Goal: Check status: Check status

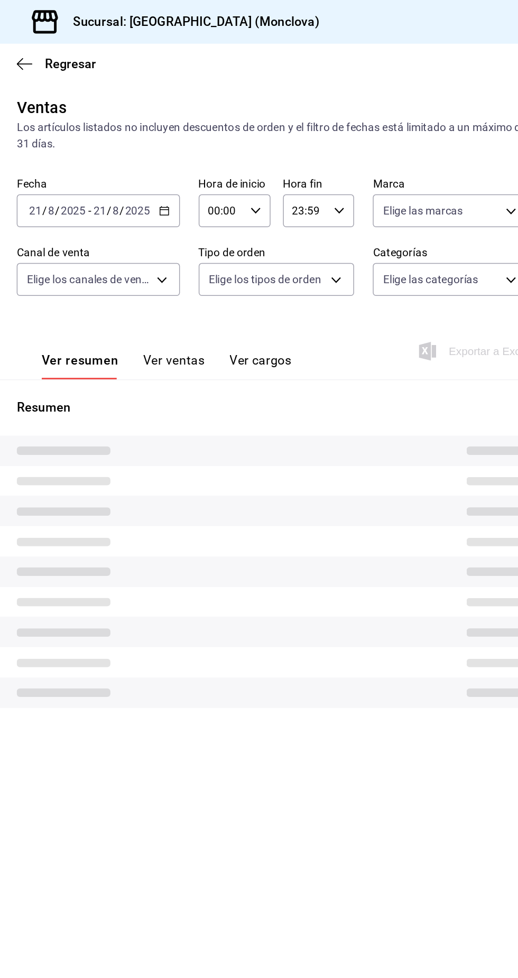
type input "85228e7a-0cc9-4b4d-8f4d-d065e8915bde,3a3dfd45-f2a6-443b-9b6e-2023d6b699b8,8682c…"
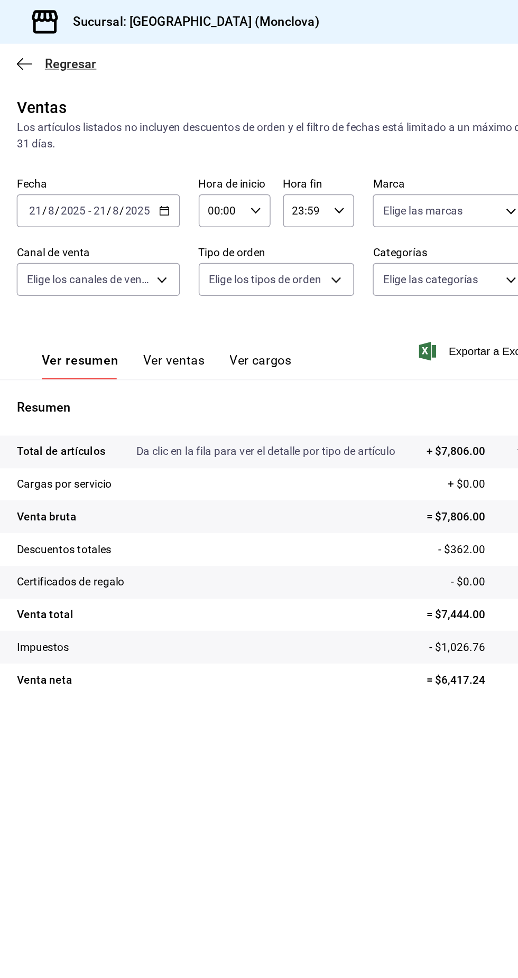
click at [162, 39] on icon "button" at bounding box center [159, 44] width 11 height 10
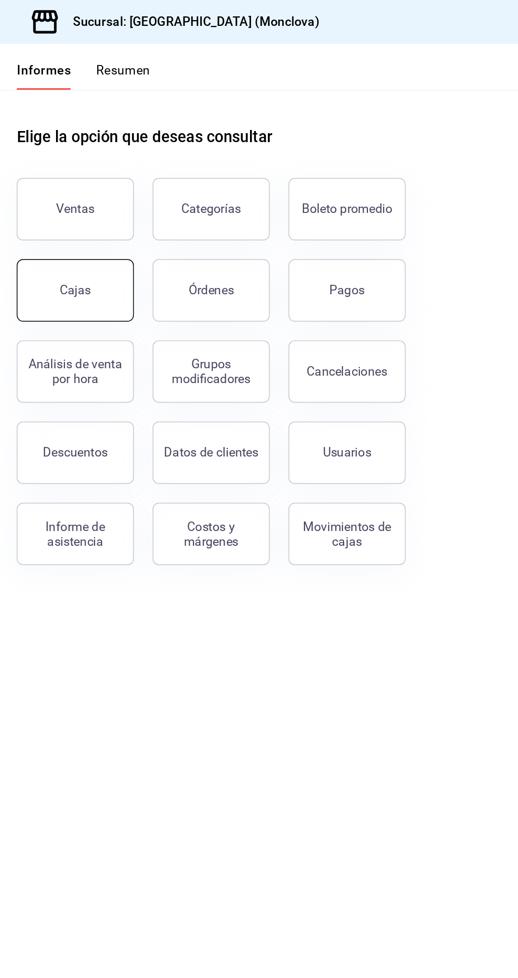
click at [194, 209] on button "Cajas" at bounding box center [193, 196] width 79 height 42
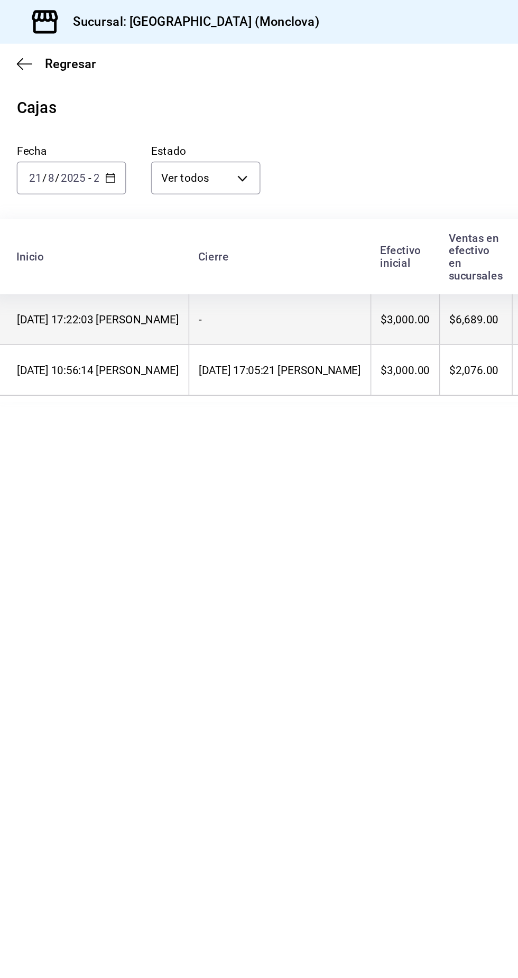
click at [271, 225] on th "[DATE] 17:22:03 [PERSON_NAME]" at bounding box center [204, 216] width 134 height 34
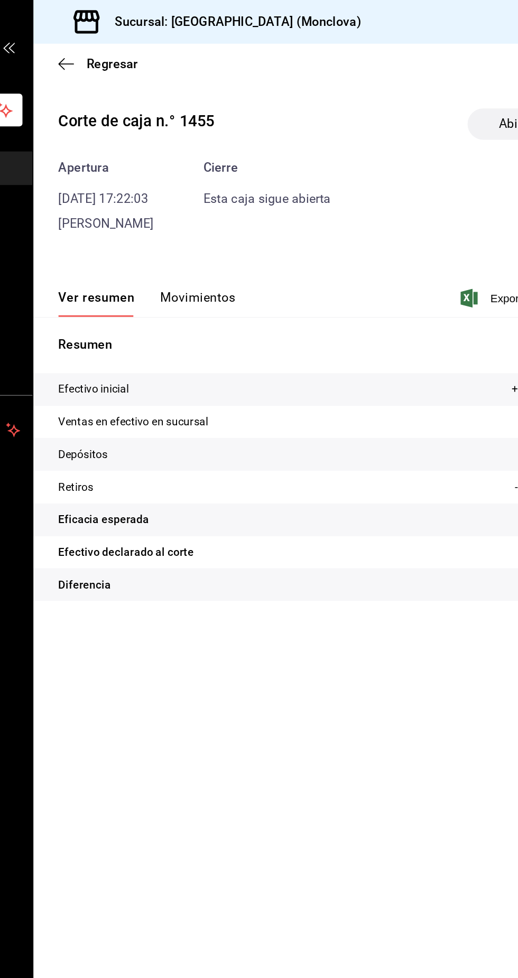
click at [263, 198] on font "Movimientos" at bounding box center [248, 202] width 51 height 10
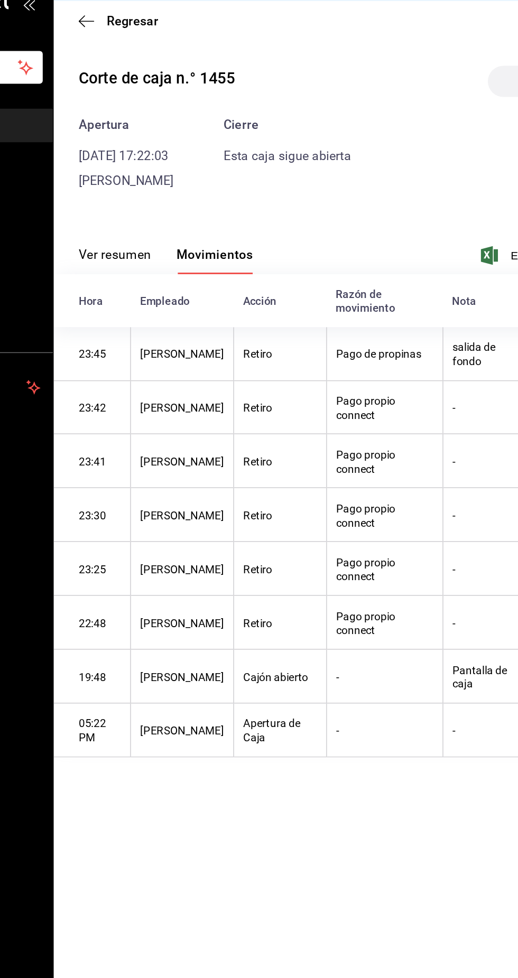
click at [197, 199] on font "Ver resumen" at bounding box center [178, 202] width 49 height 10
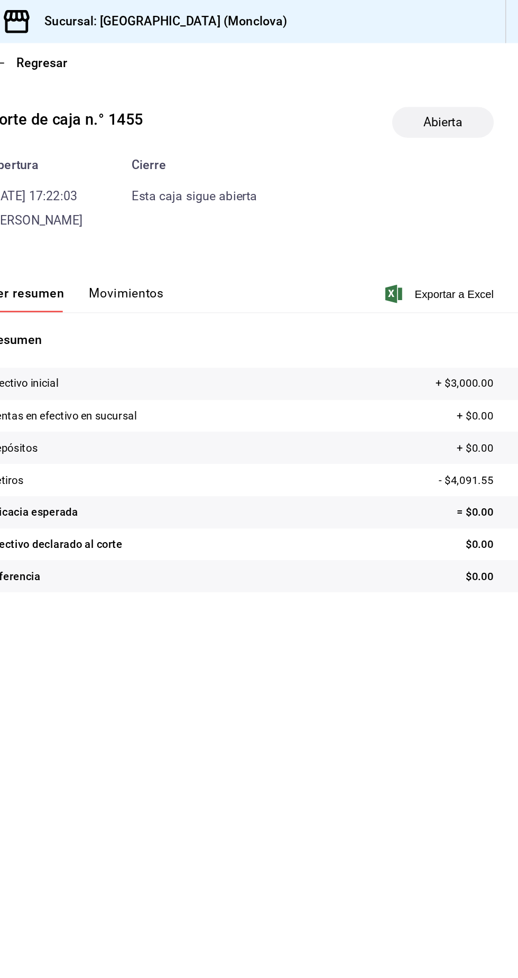
click at [475, 91] on div "Abierta" at bounding box center [466, 83] width 70 height 21
click at [475, 82] on font "Abierta" at bounding box center [466, 84] width 27 height 10
